Goal: Information Seeking & Learning: Learn about a topic

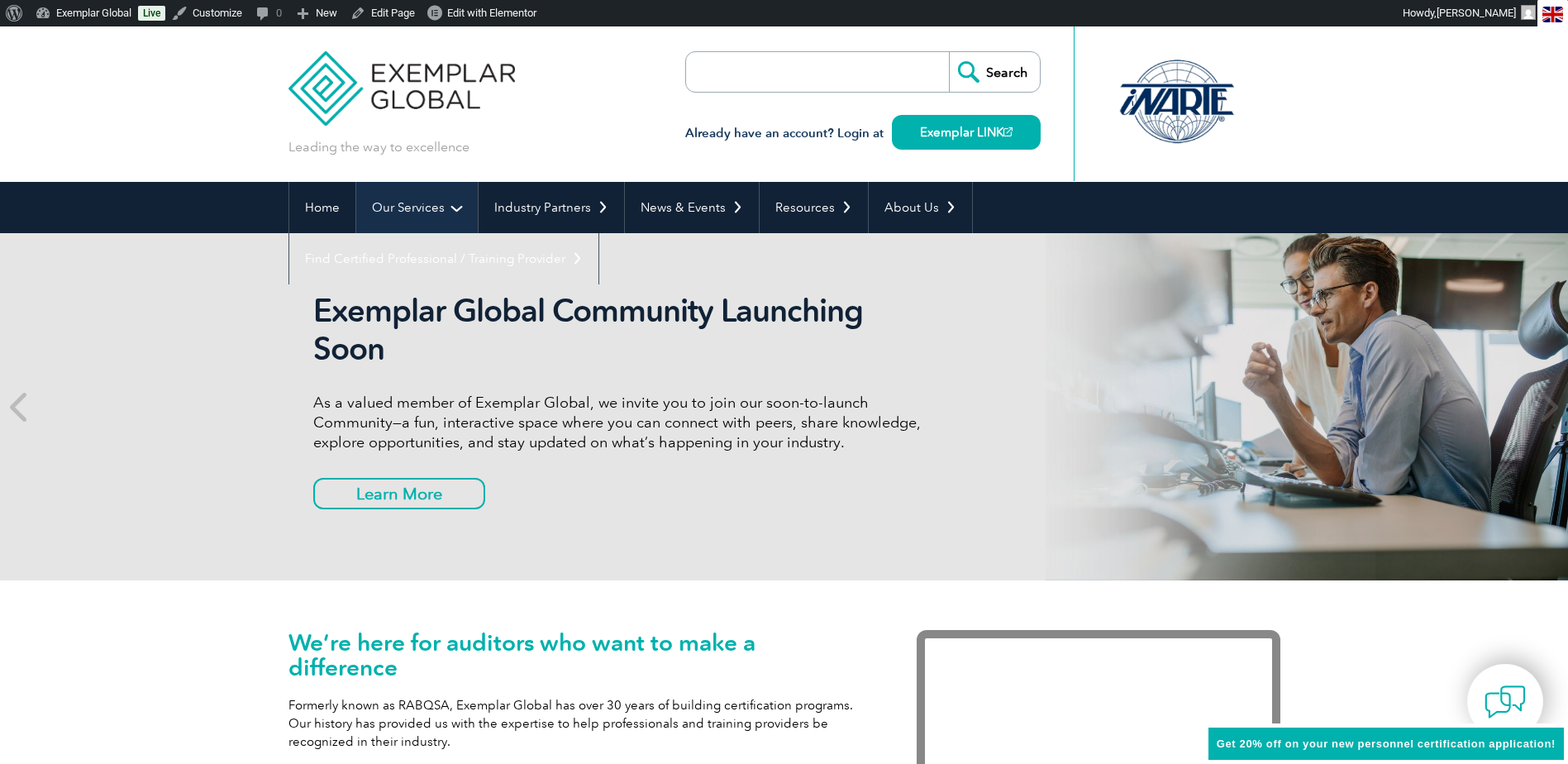
click at [421, 203] on link "Our Services" at bounding box center [417, 207] width 122 height 51
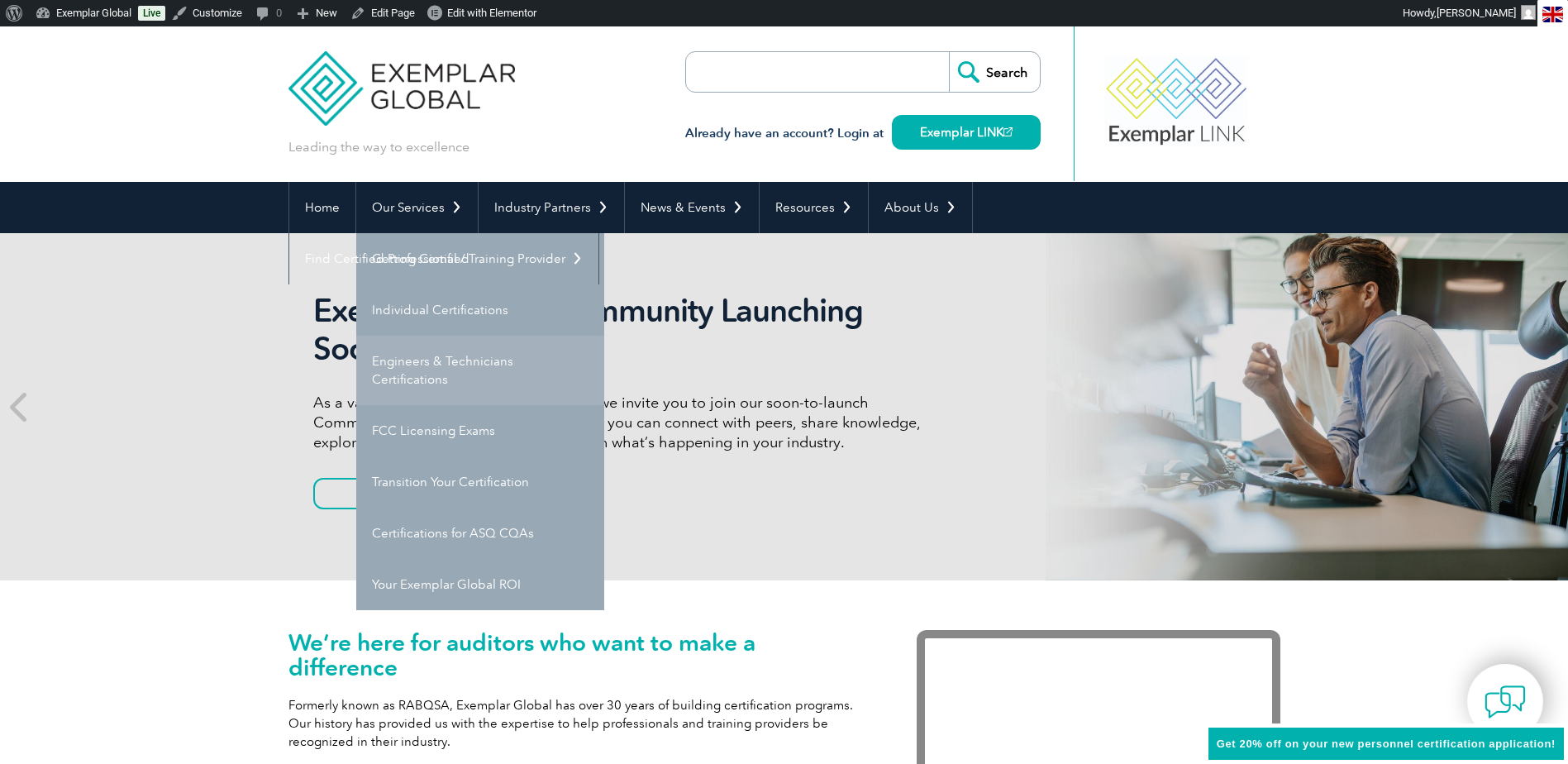
click at [446, 359] on link "Engineers & Technicians Certifications" at bounding box center [480, 370] width 248 height 69
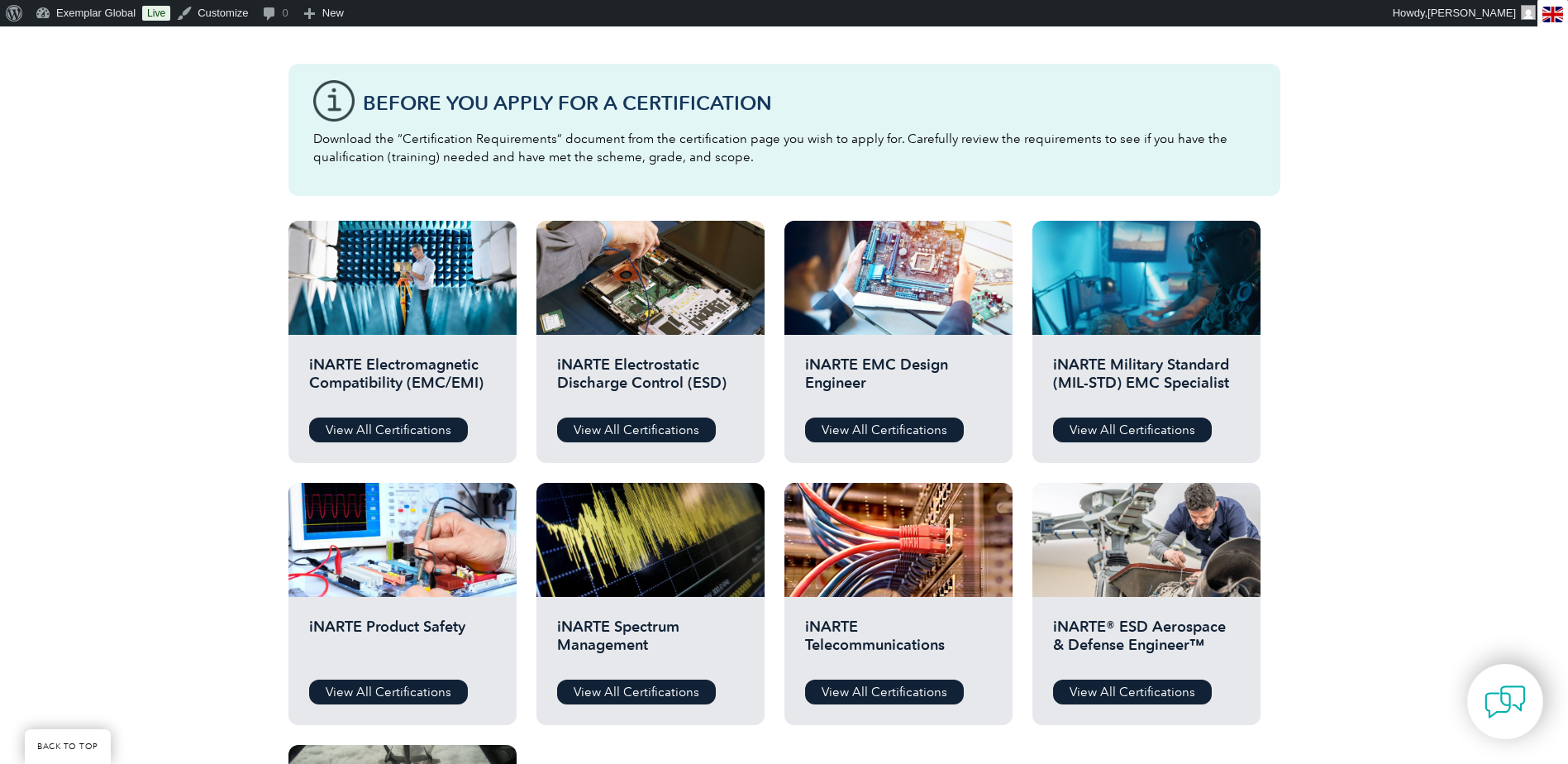
scroll to position [496, 0]
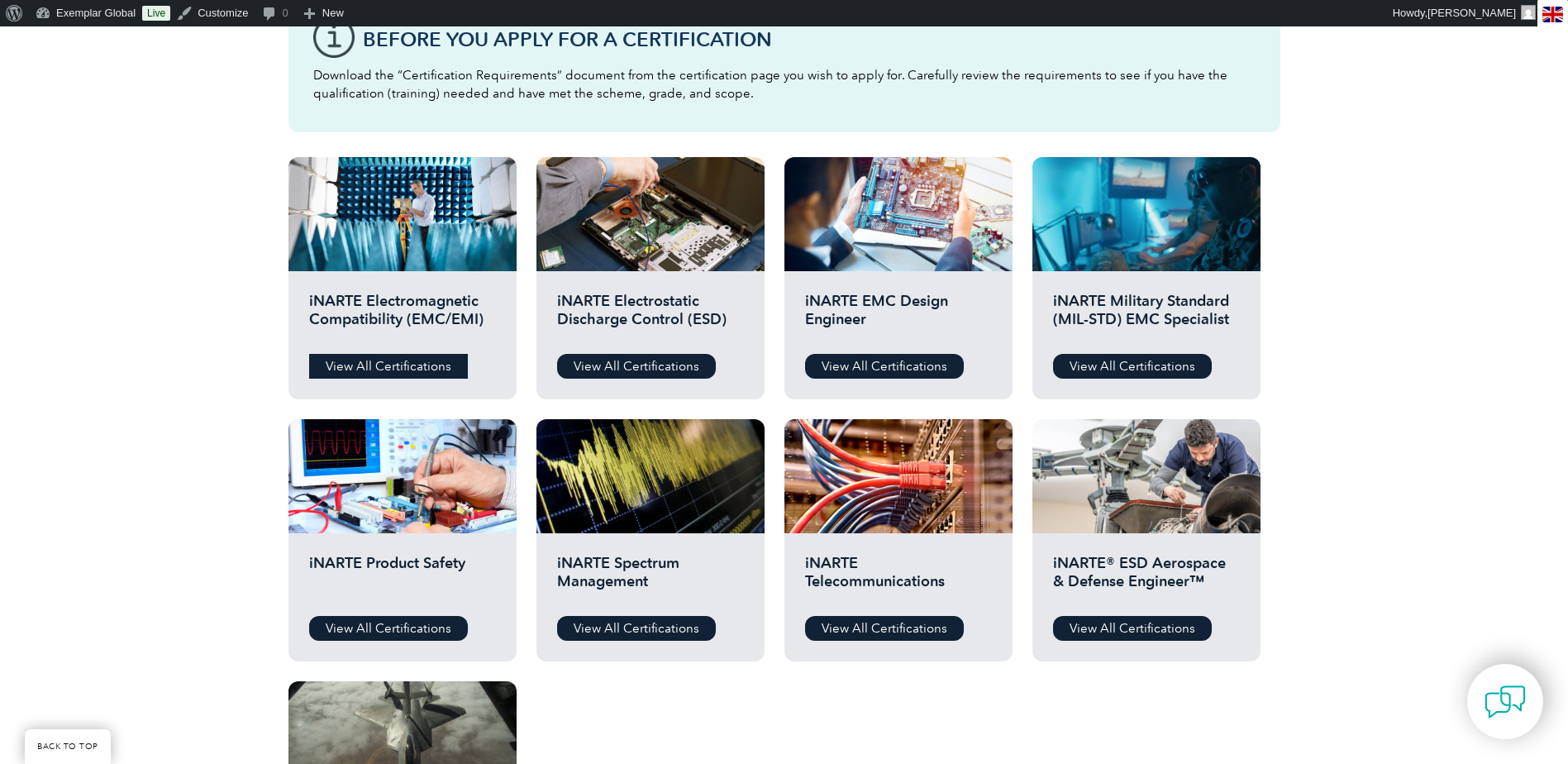
click at [405, 363] on link "View All Certifications" at bounding box center [389, 366] width 159 height 25
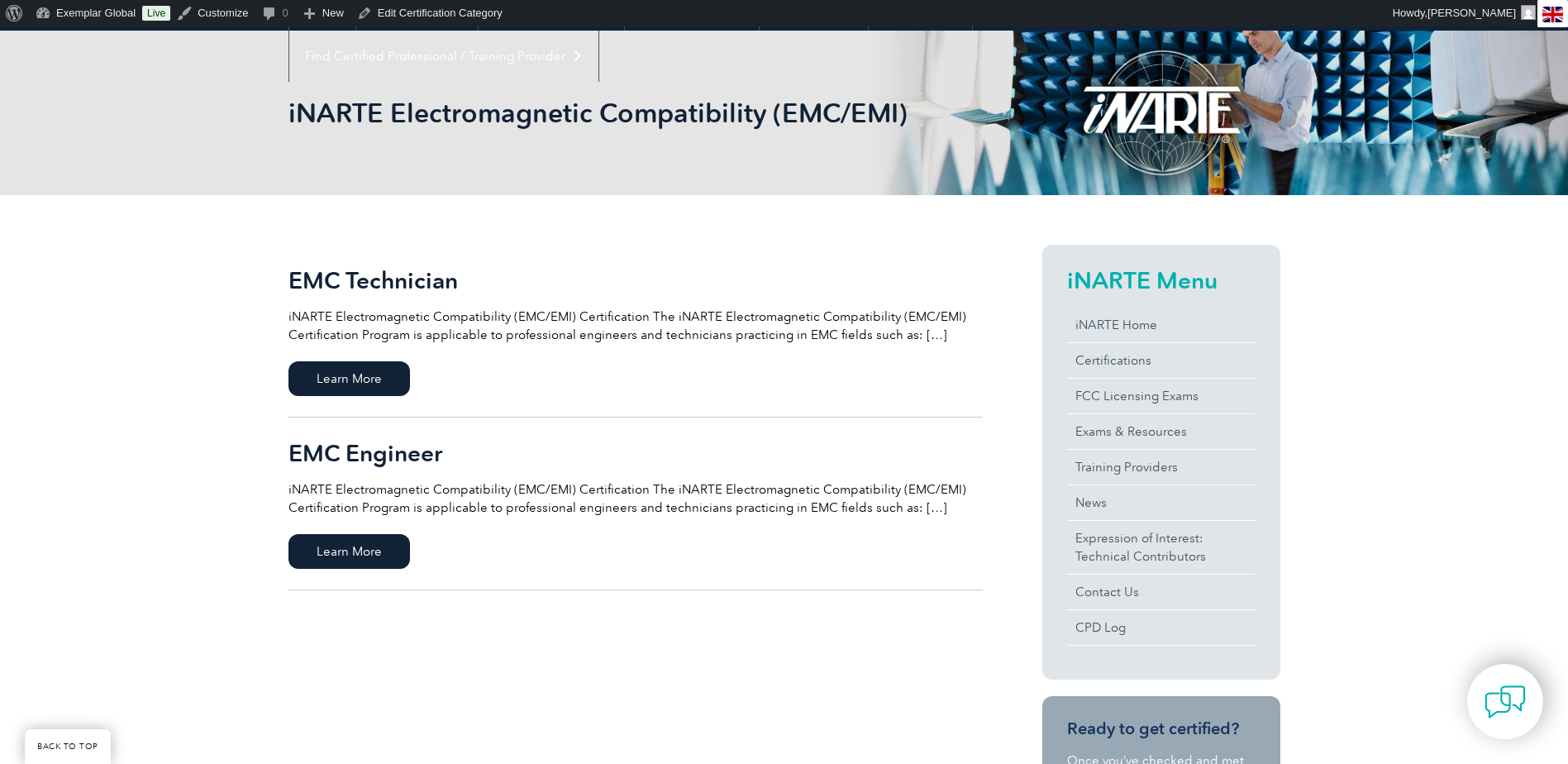
scroll to position [248, 0]
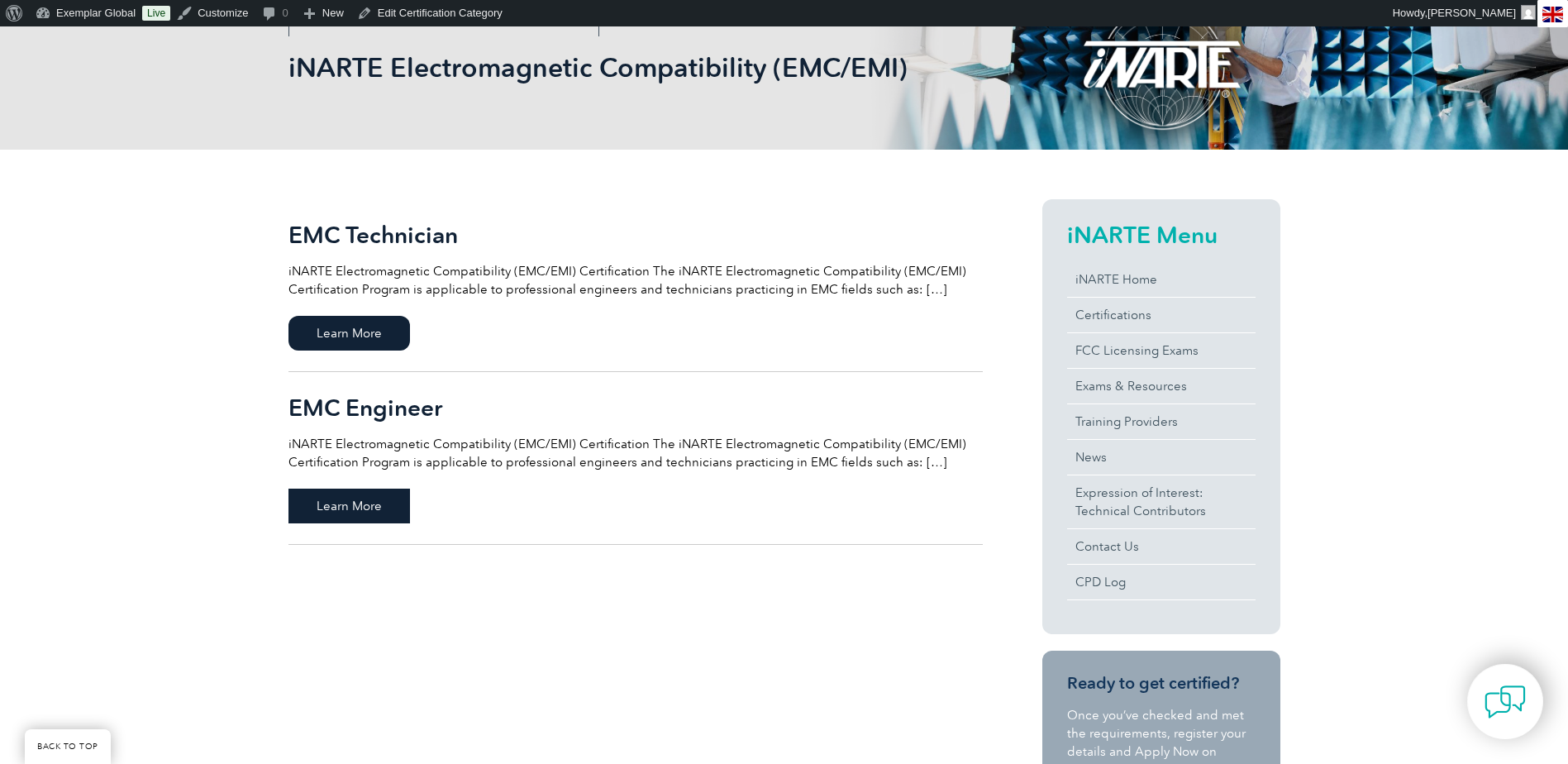
click at [379, 508] on span "Learn More" at bounding box center [349, 505] width 122 height 35
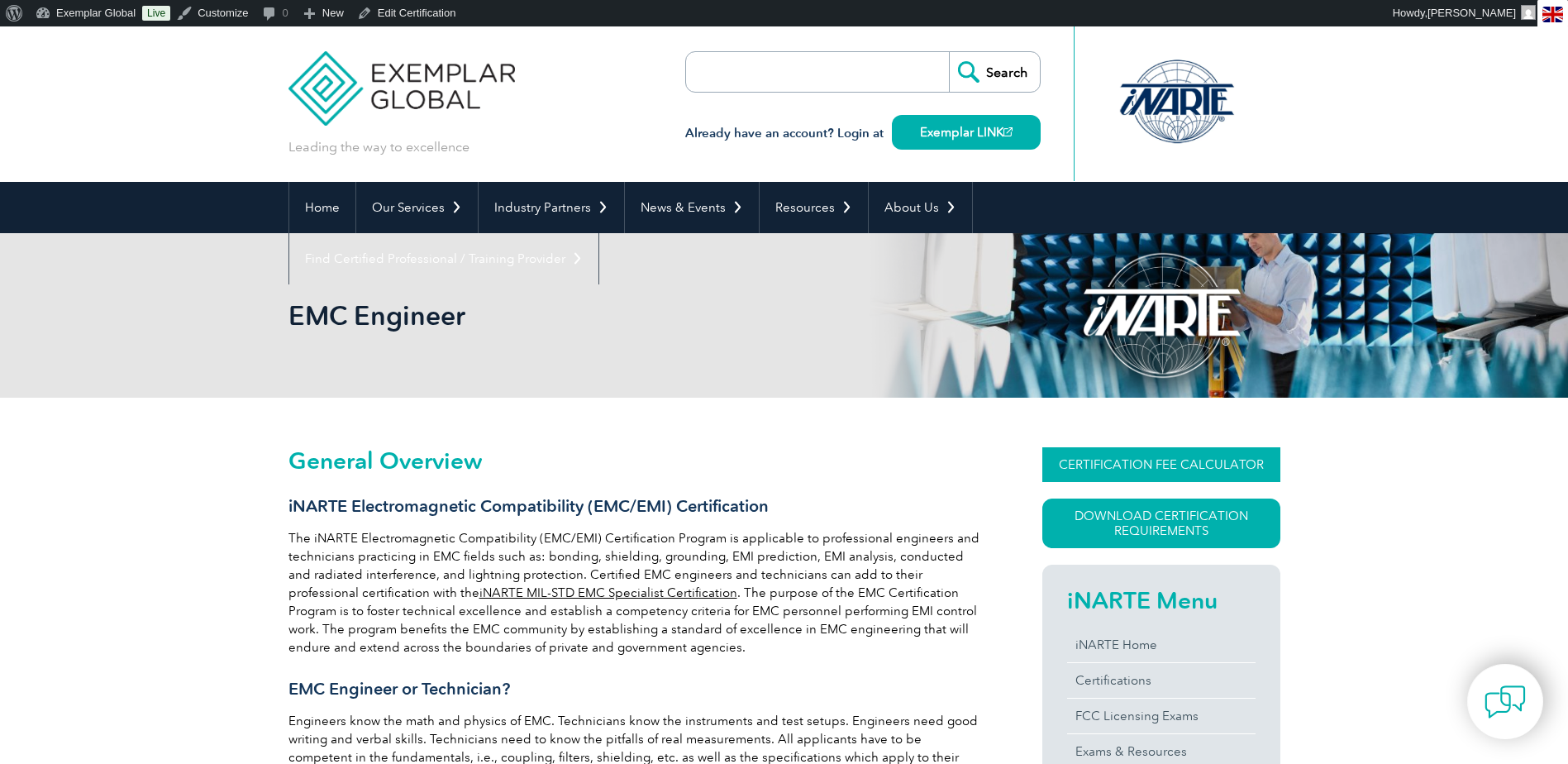
click at [1145, 467] on link "CERTIFICATION FEE CALCULATOR" at bounding box center [1161, 464] width 238 height 35
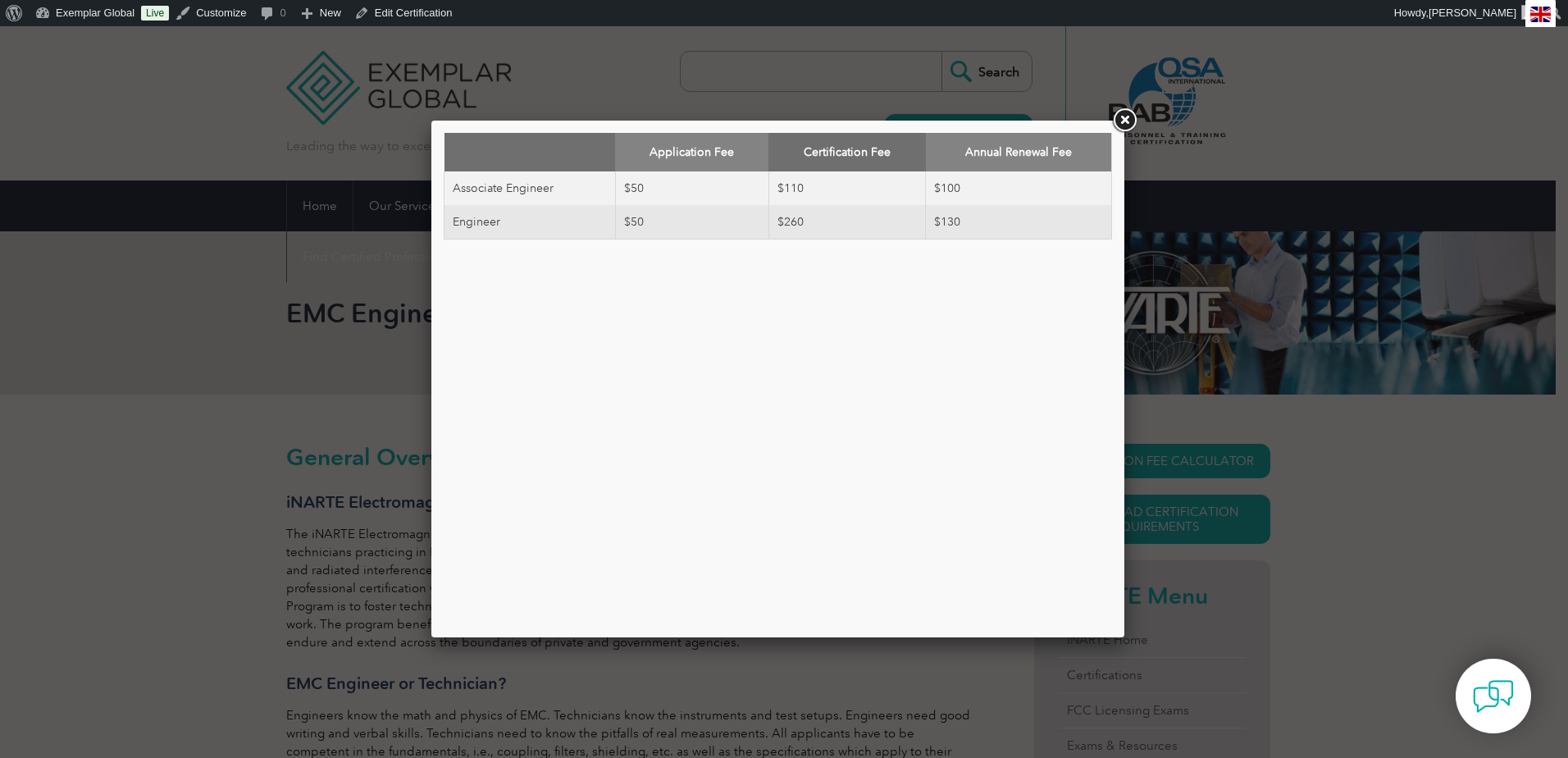
click at [1130, 118] on link at bounding box center [1125, 121] width 30 height 30
